Goal: Task Accomplishment & Management: Manage account settings

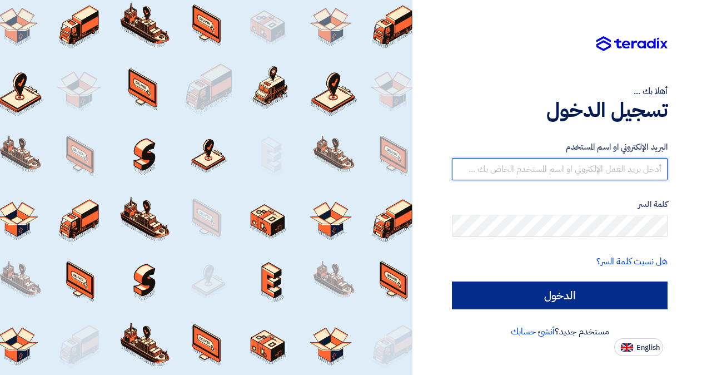
type input "[EMAIL_ADDRESS][DOMAIN_NAME]"
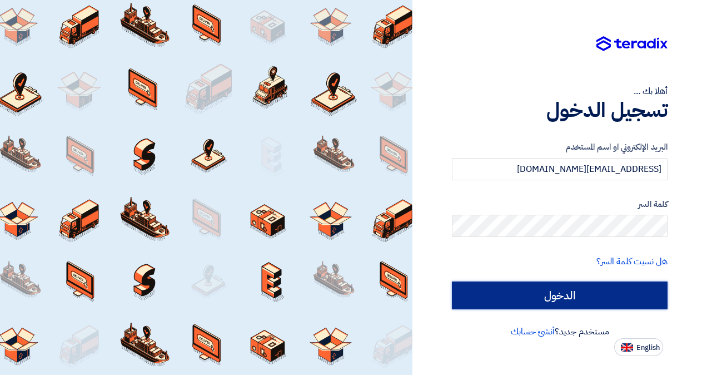
click at [570, 301] on input "الدخول" at bounding box center [560, 295] width 216 height 28
type input "Sign in"
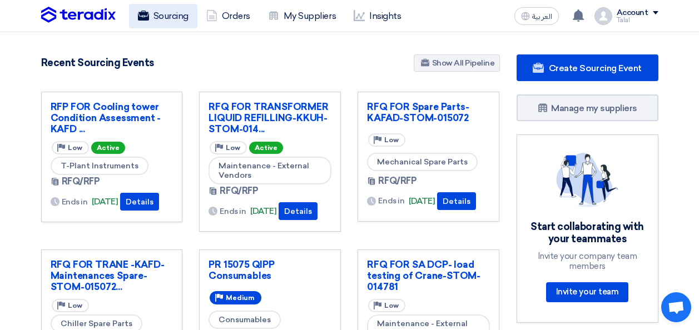
click at [167, 26] on link "Sourcing" at bounding box center [163, 16] width 68 height 24
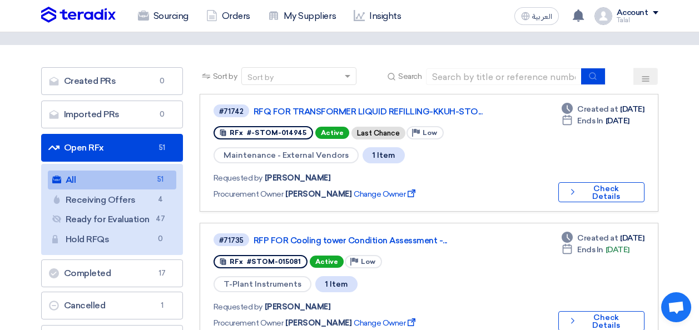
scroll to position [56, 0]
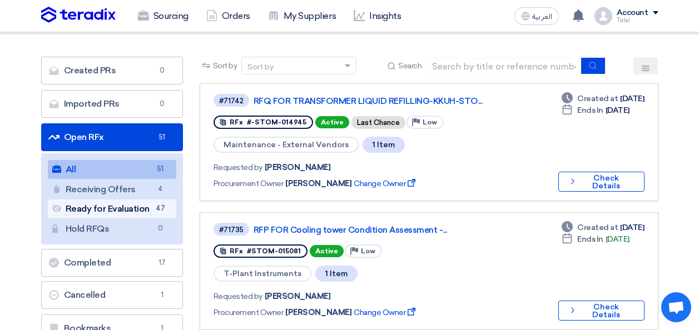
click at [155, 213] on span "47" at bounding box center [160, 209] width 13 height 12
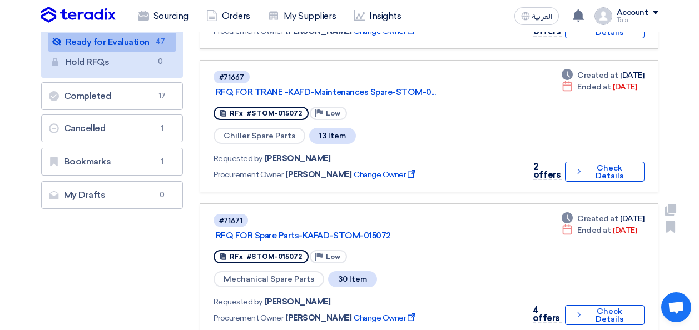
scroll to position [167, 0]
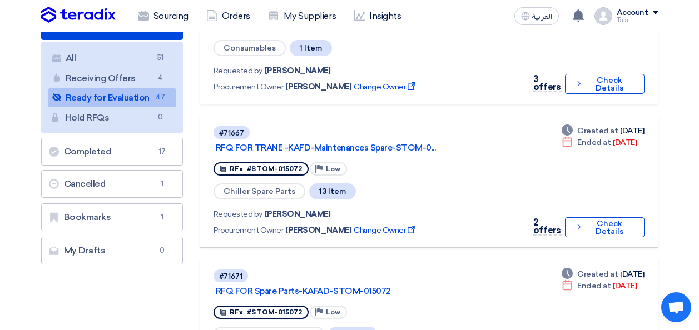
click at [92, 14] on img at bounding box center [78, 15] width 74 height 17
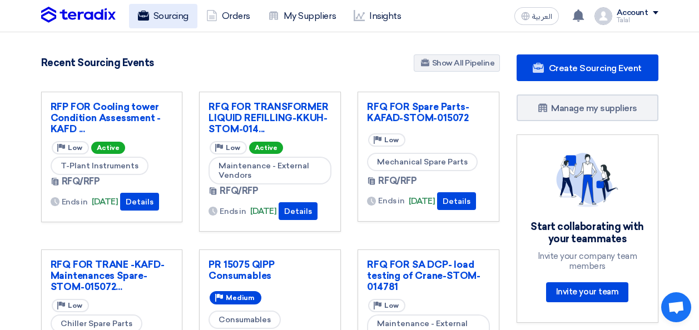
click at [176, 22] on link "Sourcing" at bounding box center [163, 16] width 68 height 24
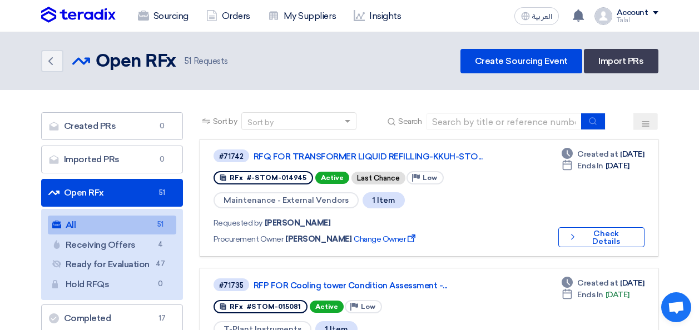
click at [145, 193] on link "Open RFx Open RFx 51" at bounding box center [112, 193] width 142 height 28
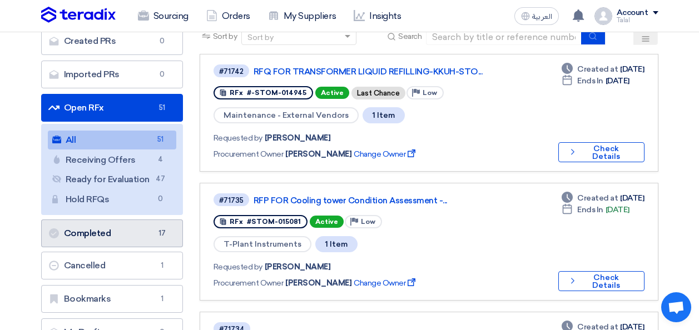
scroll to position [111, 0]
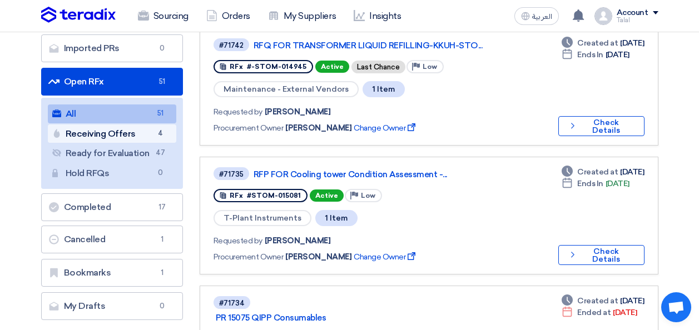
click at [117, 137] on link "Receiving Offers Receiving Offers 4" at bounding box center [112, 133] width 128 height 19
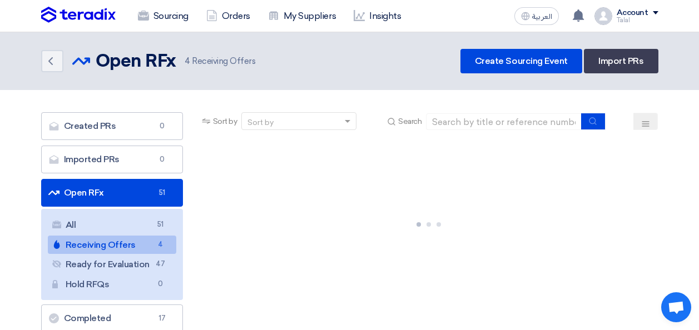
scroll to position [56, 0]
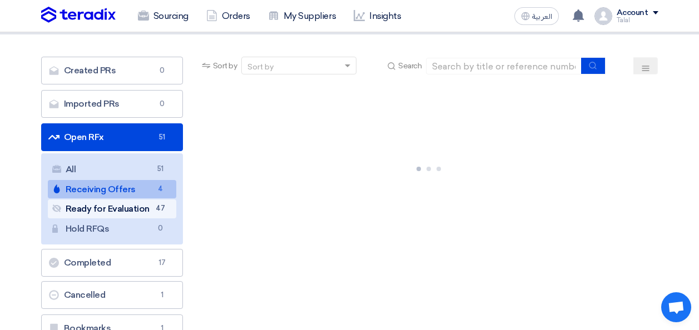
click at [127, 209] on link "Ready for Evaluation Ready for Evaluation 47" at bounding box center [112, 209] width 128 height 19
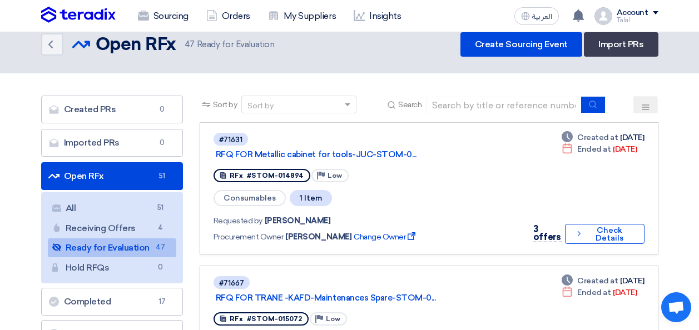
scroll to position [0, 0]
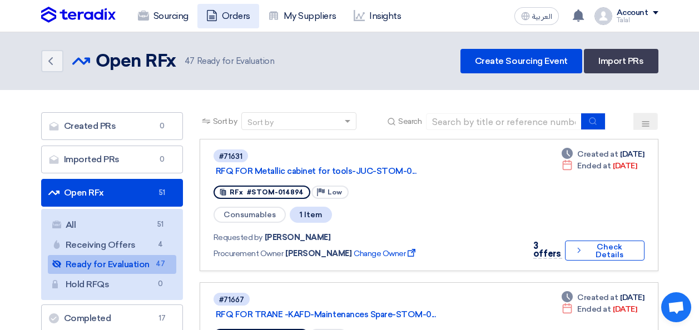
click at [245, 10] on link "Orders" at bounding box center [228, 16] width 62 height 24
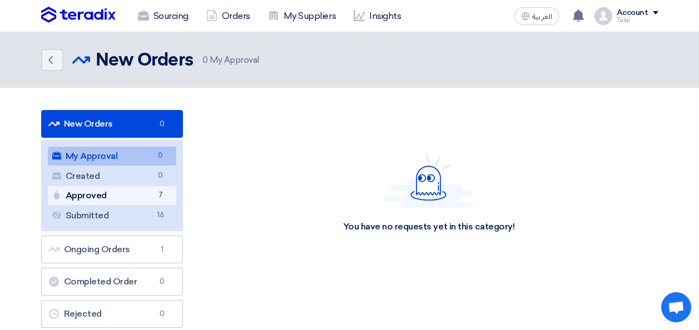
click at [66, 192] on link "Approved Approved 7" at bounding box center [112, 195] width 128 height 19
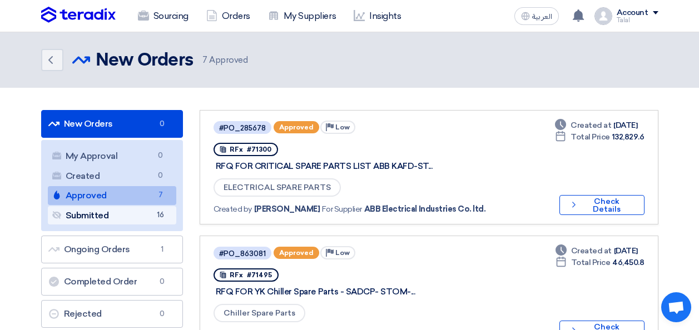
click at [123, 211] on link "Submitted Submitted 16" at bounding box center [112, 215] width 128 height 19
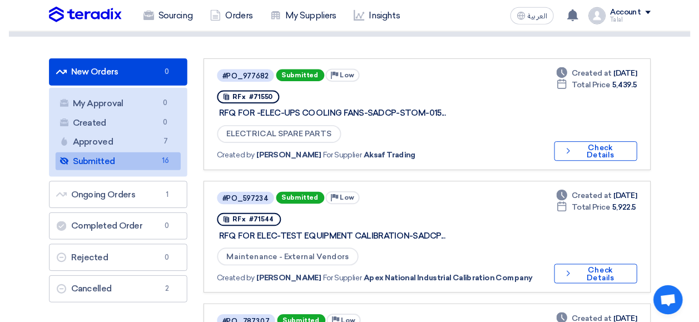
scroll to position [56, 0]
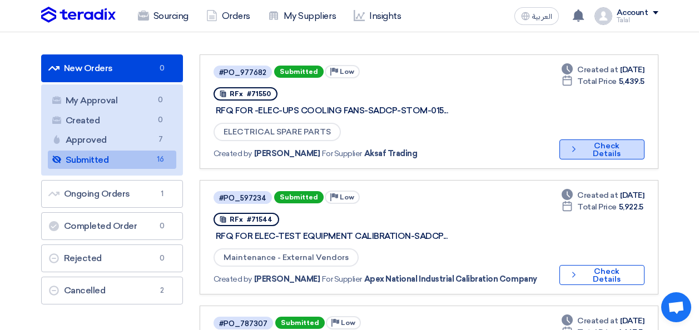
click at [593, 147] on button "Check details Check Details" at bounding box center [601, 150] width 85 height 20
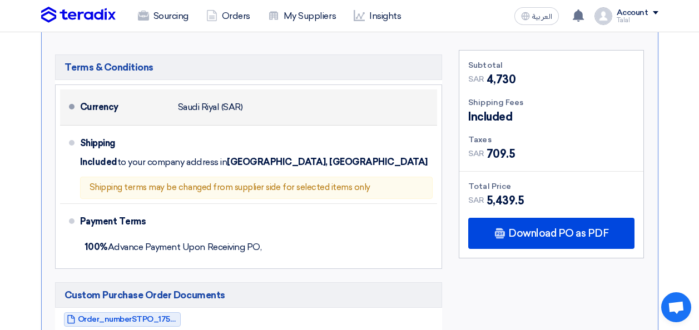
scroll to position [500, 0]
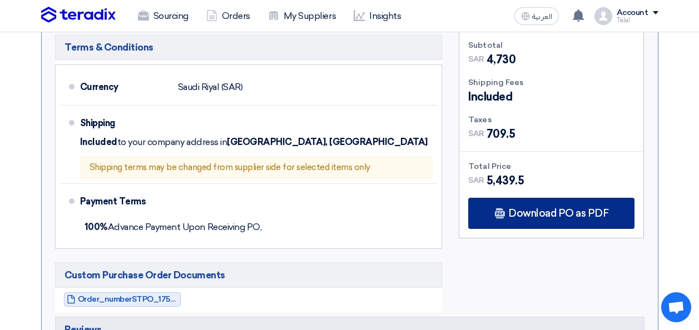
click at [526, 208] on span "Download PO as PDF" at bounding box center [558, 213] width 100 height 10
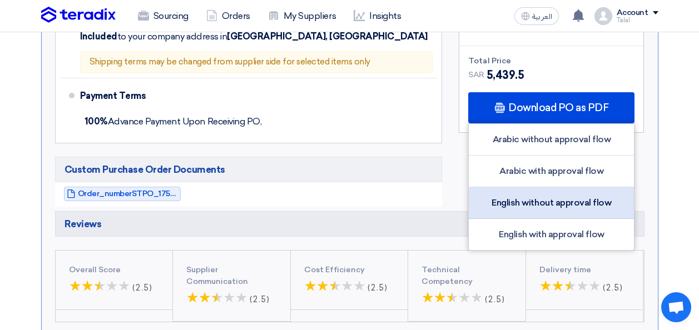
scroll to position [611, 0]
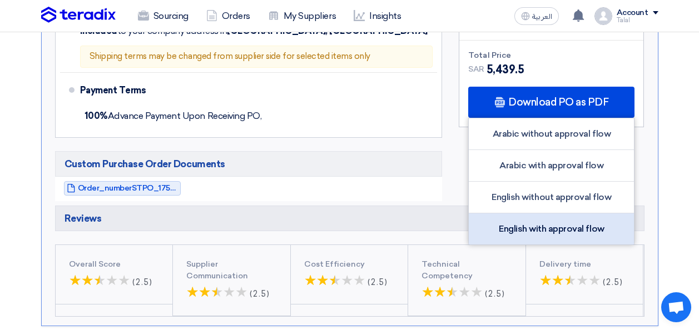
click at [547, 219] on div "English with approval flow" at bounding box center [551, 228] width 165 height 31
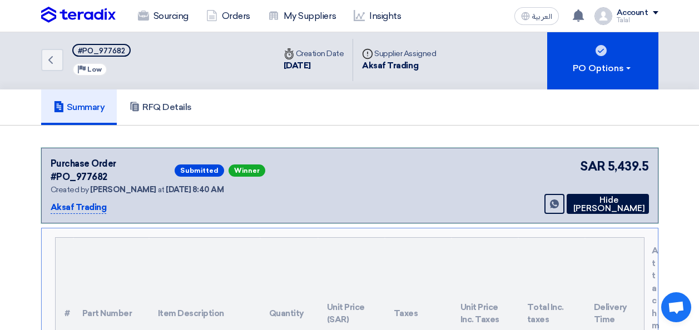
scroll to position [0, 0]
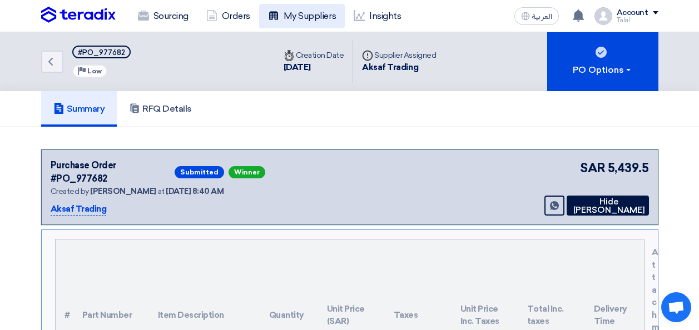
click at [291, 11] on link "My Suppliers" at bounding box center [302, 16] width 86 height 24
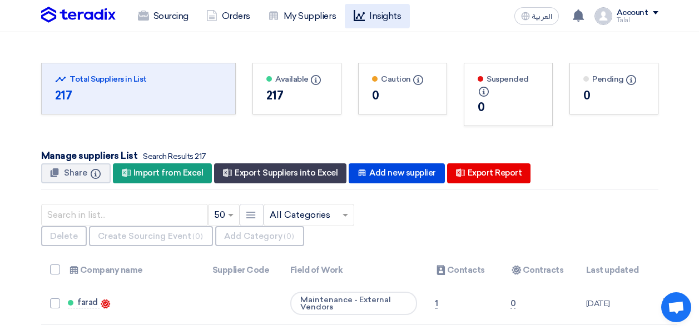
click at [376, 18] on link "Insights" at bounding box center [377, 16] width 65 height 24
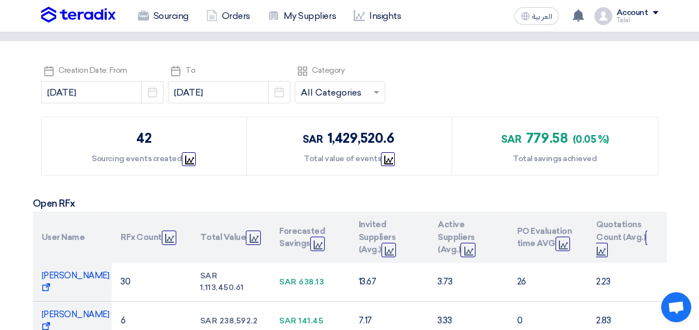
scroll to position [111, 0]
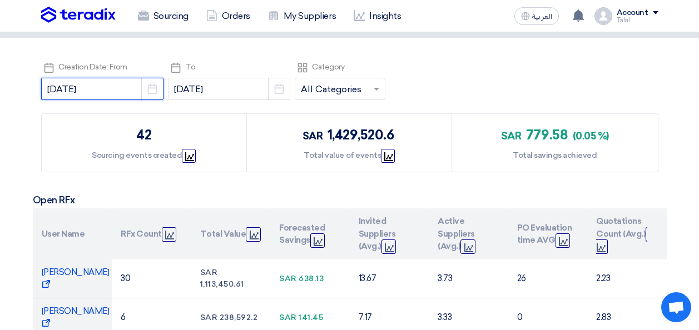
click at [121, 87] on input "[DATE]" at bounding box center [102, 89] width 122 height 22
select select "9"
select select "2025"
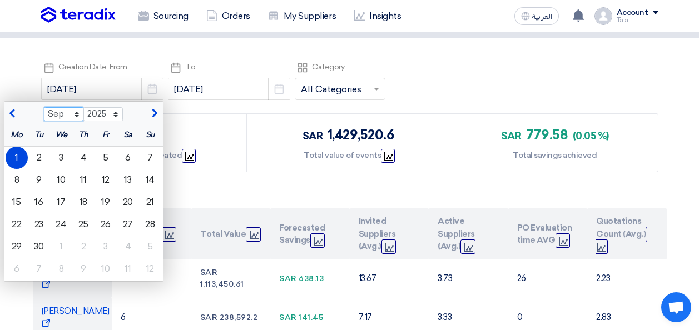
click at [65, 111] on select "Jan Feb Mar Apr May Jun [DATE] Aug Sep Oct Nov Dec" at bounding box center [63, 114] width 39 height 14
select select "1"
click at [44, 107] on select "Jan Feb Mar Apr May Jun [DATE] Aug Sep Oct Nov Dec" at bounding box center [63, 114] width 39 height 14
click at [54, 153] on div "1" at bounding box center [61, 158] width 22 height 22
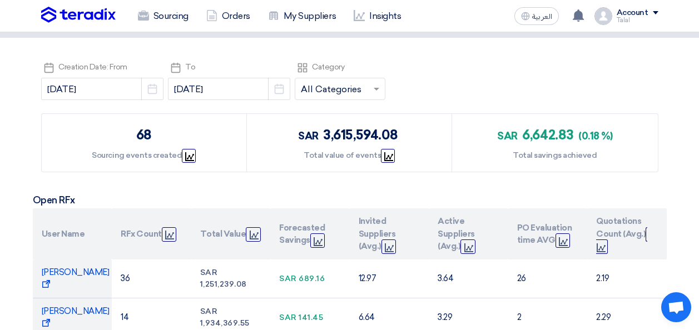
click at [419, 92] on div "Pick a date Creation Date: From [DATE] Pick a date Pick a date To [DATE] Pick a…" at bounding box center [349, 82] width 617 height 44
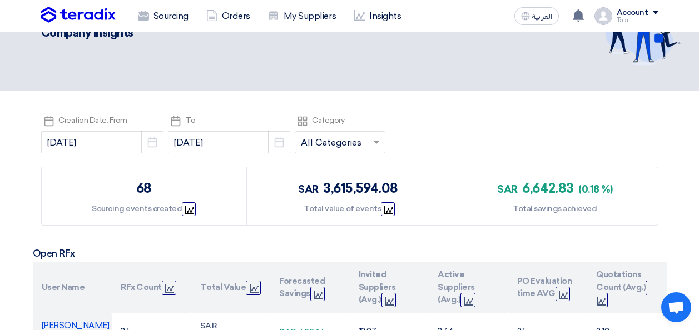
scroll to position [56, 0]
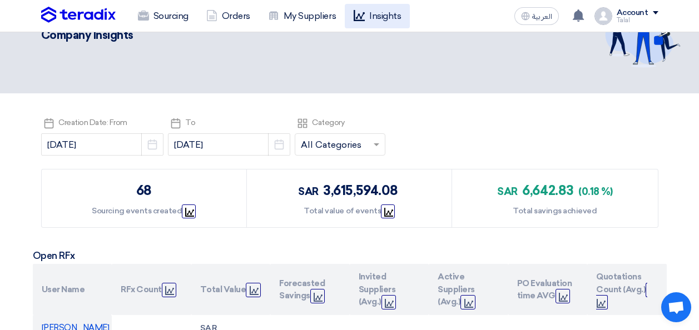
click at [393, 18] on link "Insights" at bounding box center [377, 16] width 65 height 24
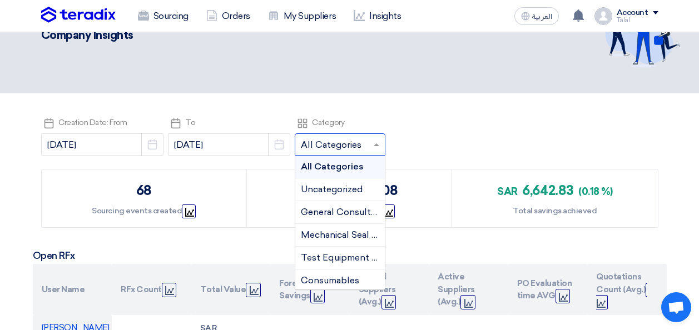
click at [340, 145] on input "text" at bounding box center [334, 146] width 67 height 18
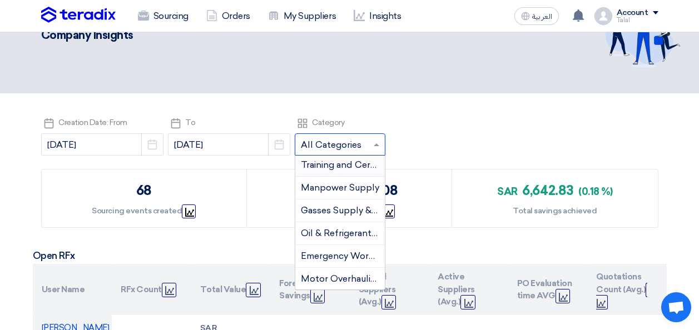
scroll to position [167, 0]
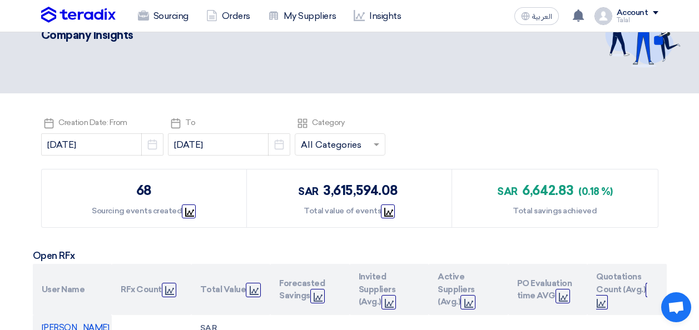
click at [412, 130] on div "Pick a date Creation Date: From [DATE] Pick a date Pick a date To [DATE] Pick a…" at bounding box center [349, 138] width 617 height 44
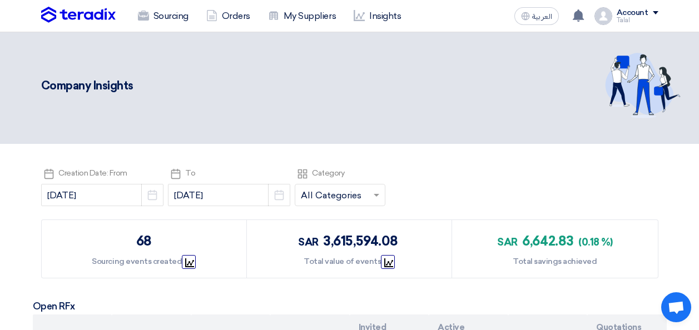
scroll to position [0, 0]
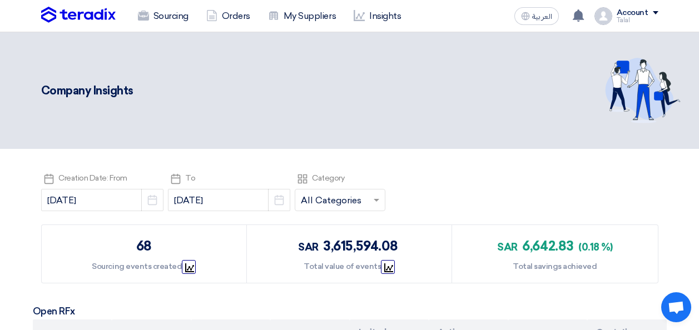
click at [410, 140] on header "Company Insights" at bounding box center [349, 90] width 699 height 117
click at [110, 13] on img at bounding box center [78, 15] width 74 height 17
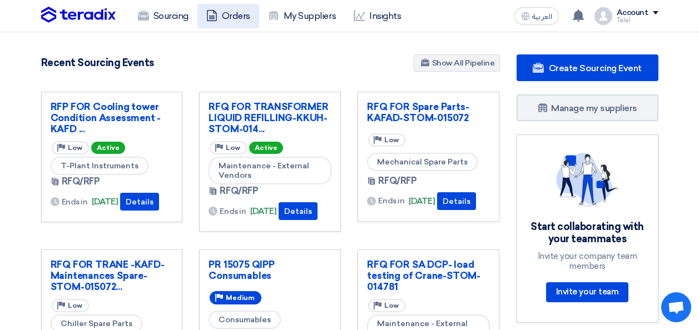
click at [233, 19] on link "Orders" at bounding box center [228, 16] width 62 height 24
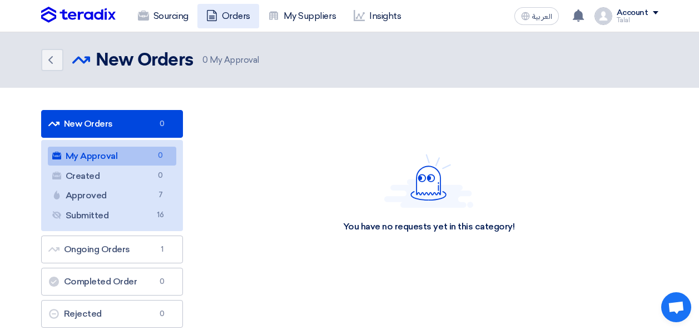
click at [244, 13] on link "Orders" at bounding box center [228, 16] width 62 height 24
